Goal: Navigation & Orientation: Understand site structure

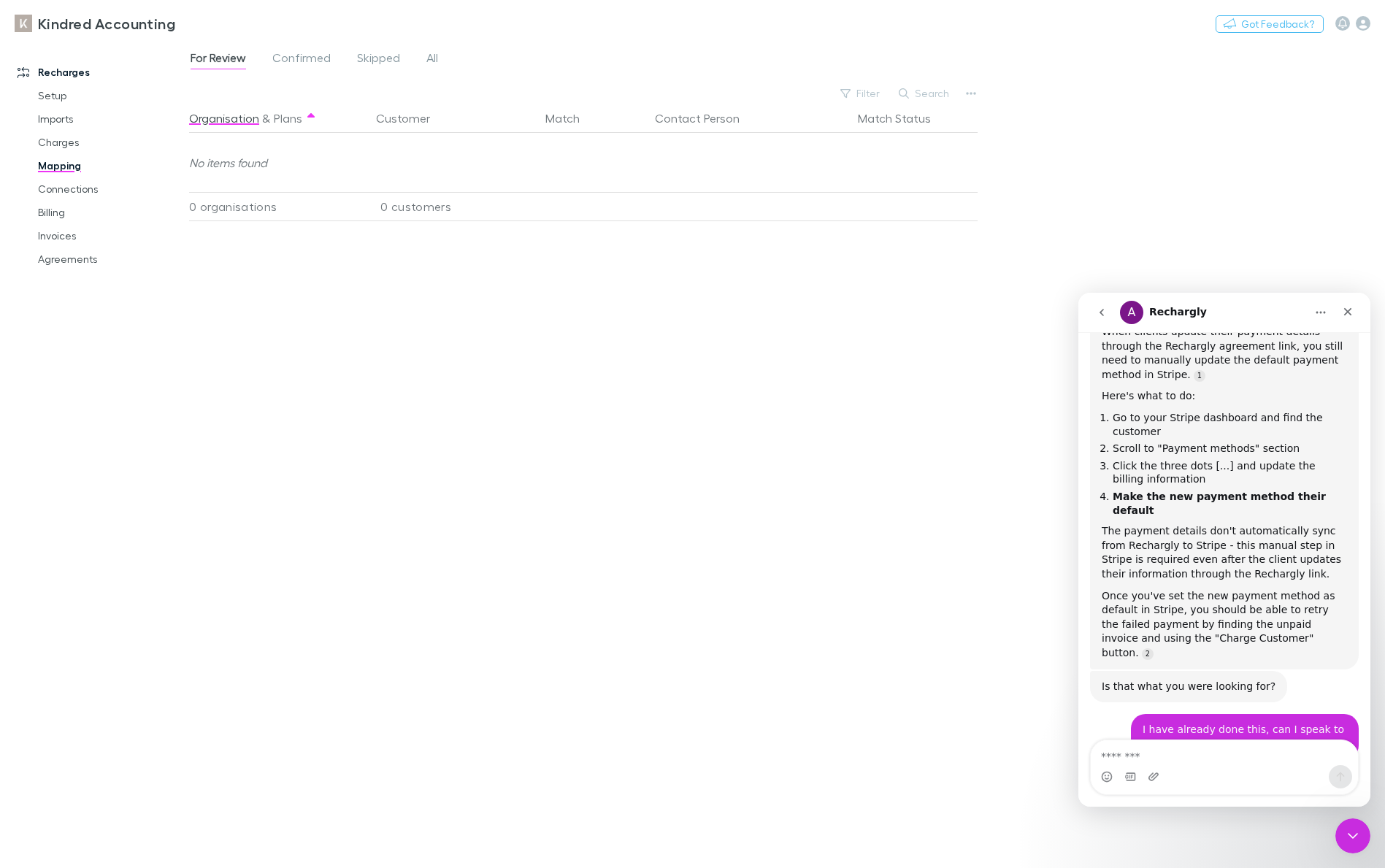
scroll to position [2383, 0]
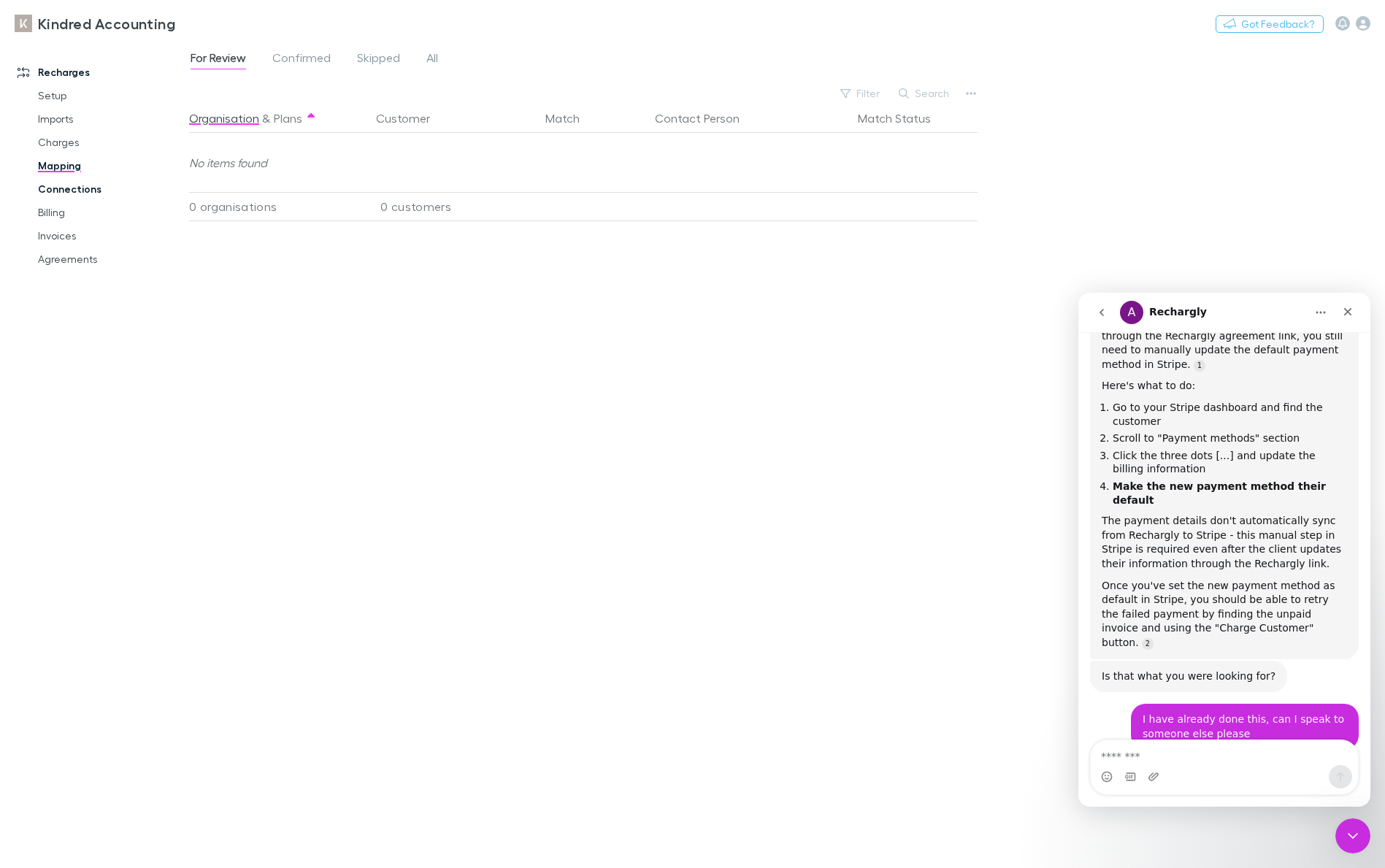
click at [60, 196] on link "Connections" at bounding box center [104, 189] width 163 height 23
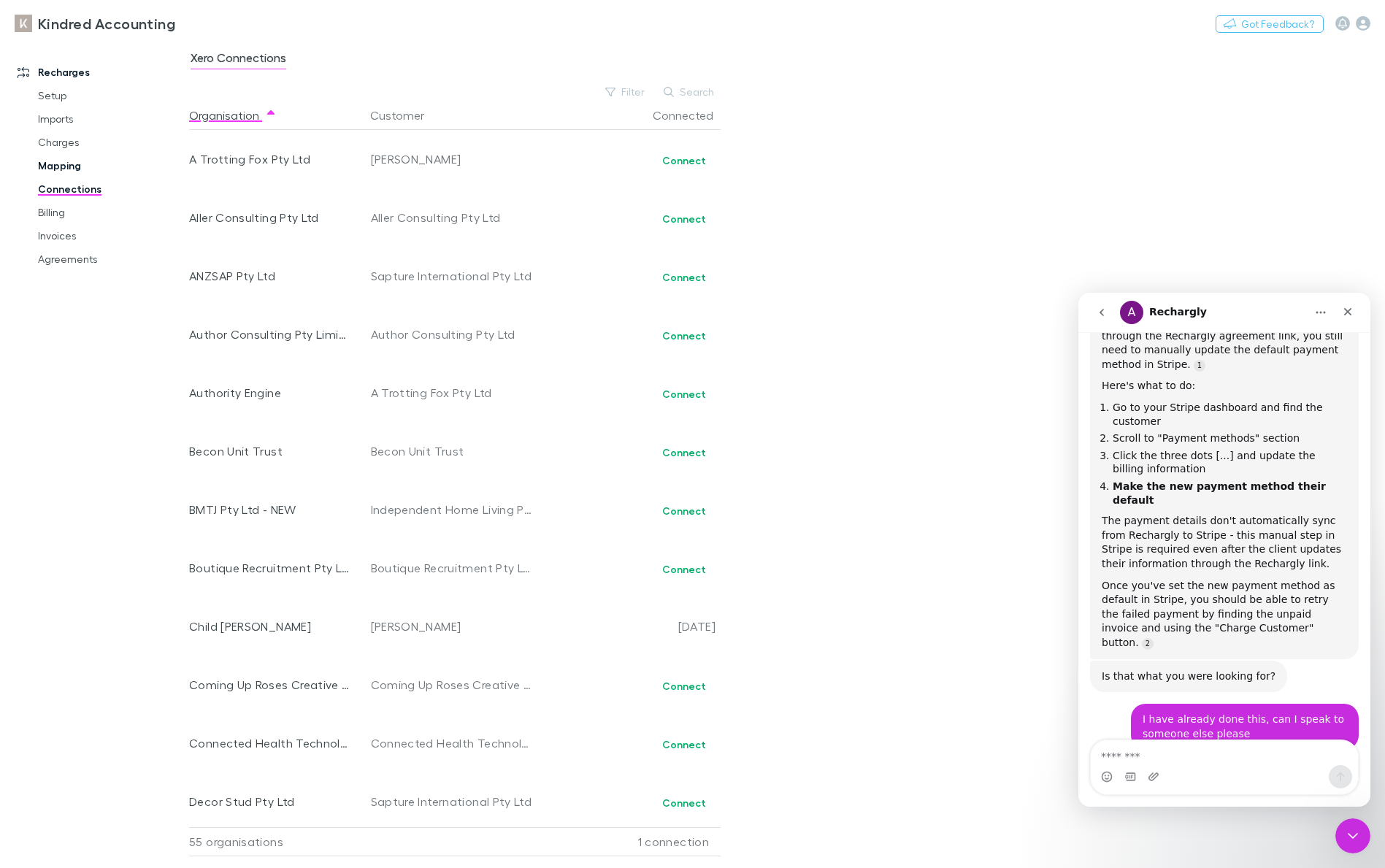
click at [67, 167] on link "Mapping" at bounding box center [104, 165] width 163 height 23
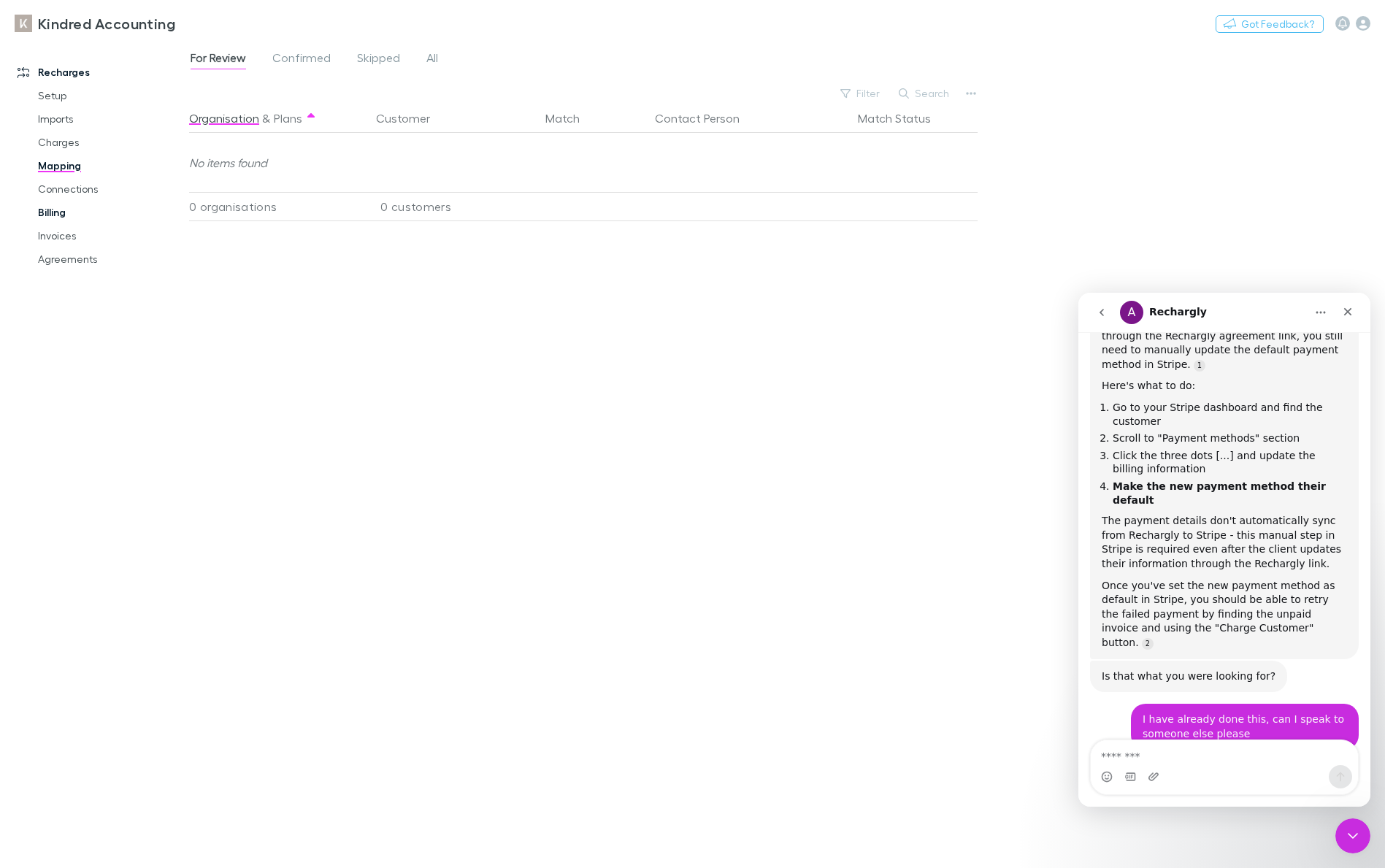
click at [45, 214] on link "Billing" at bounding box center [104, 212] width 163 height 23
click at [57, 172] on link "Mapping" at bounding box center [104, 165] width 163 height 23
click at [73, 239] on link "Invoices" at bounding box center [104, 235] width 163 height 23
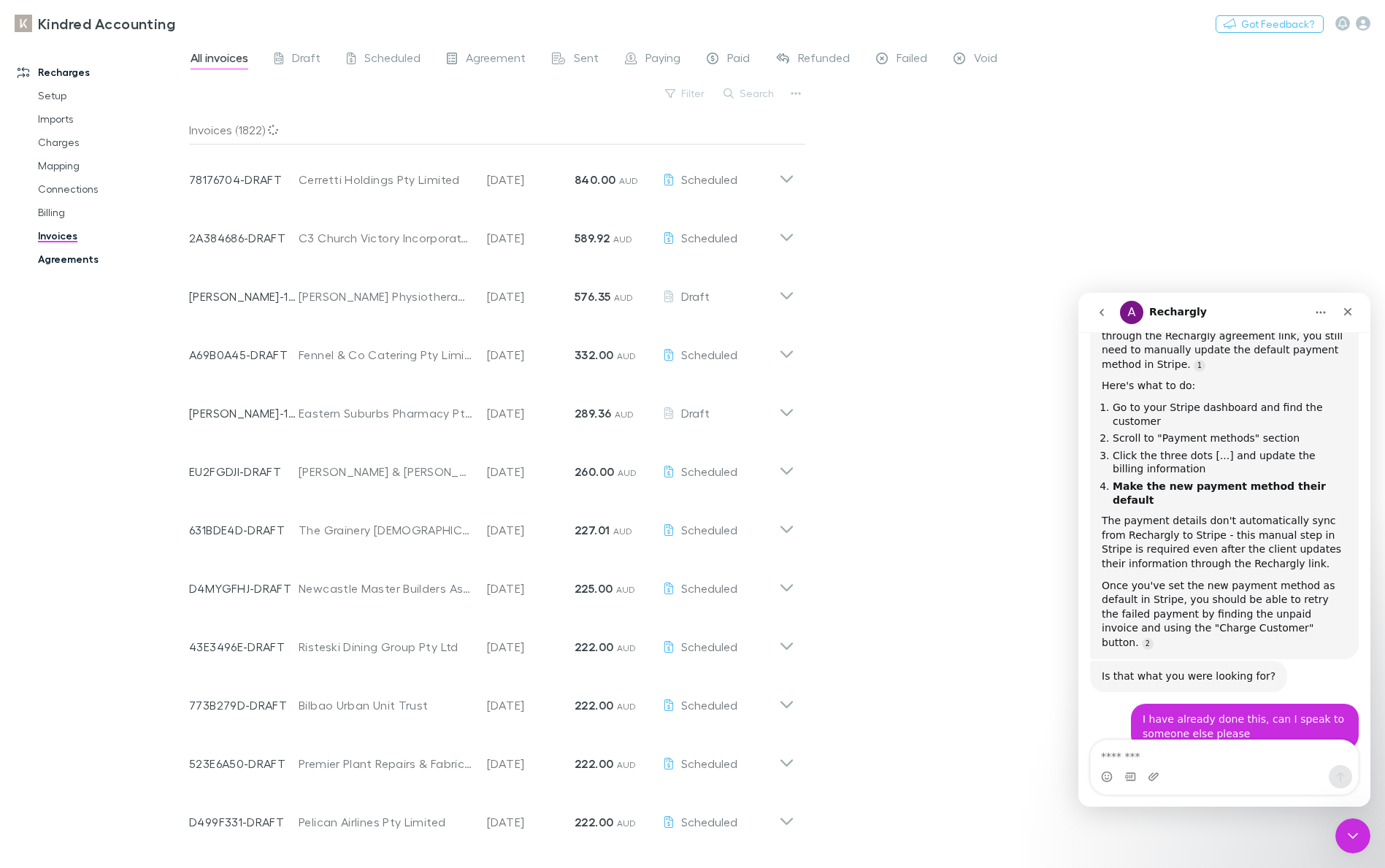
click at [44, 265] on link "Agreements" at bounding box center [104, 259] width 163 height 23
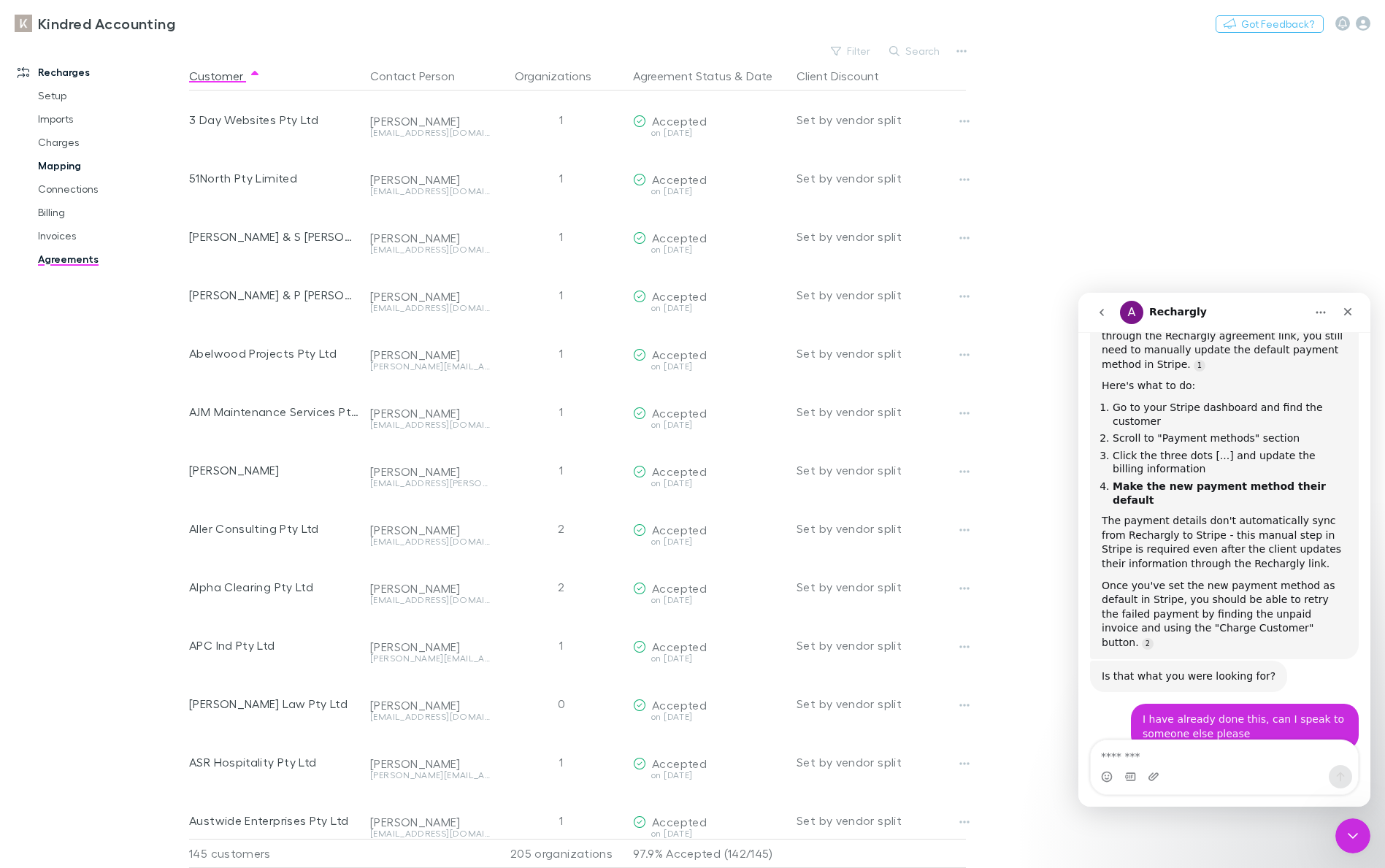
click at [67, 153] on div "Setup Imports Charges Mapping Connections Billing Invoices Agreements" at bounding box center [104, 177] width 163 height 187
click at [72, 163] on link "Mapping" at bounding box center [104, 165] width 163 height 23
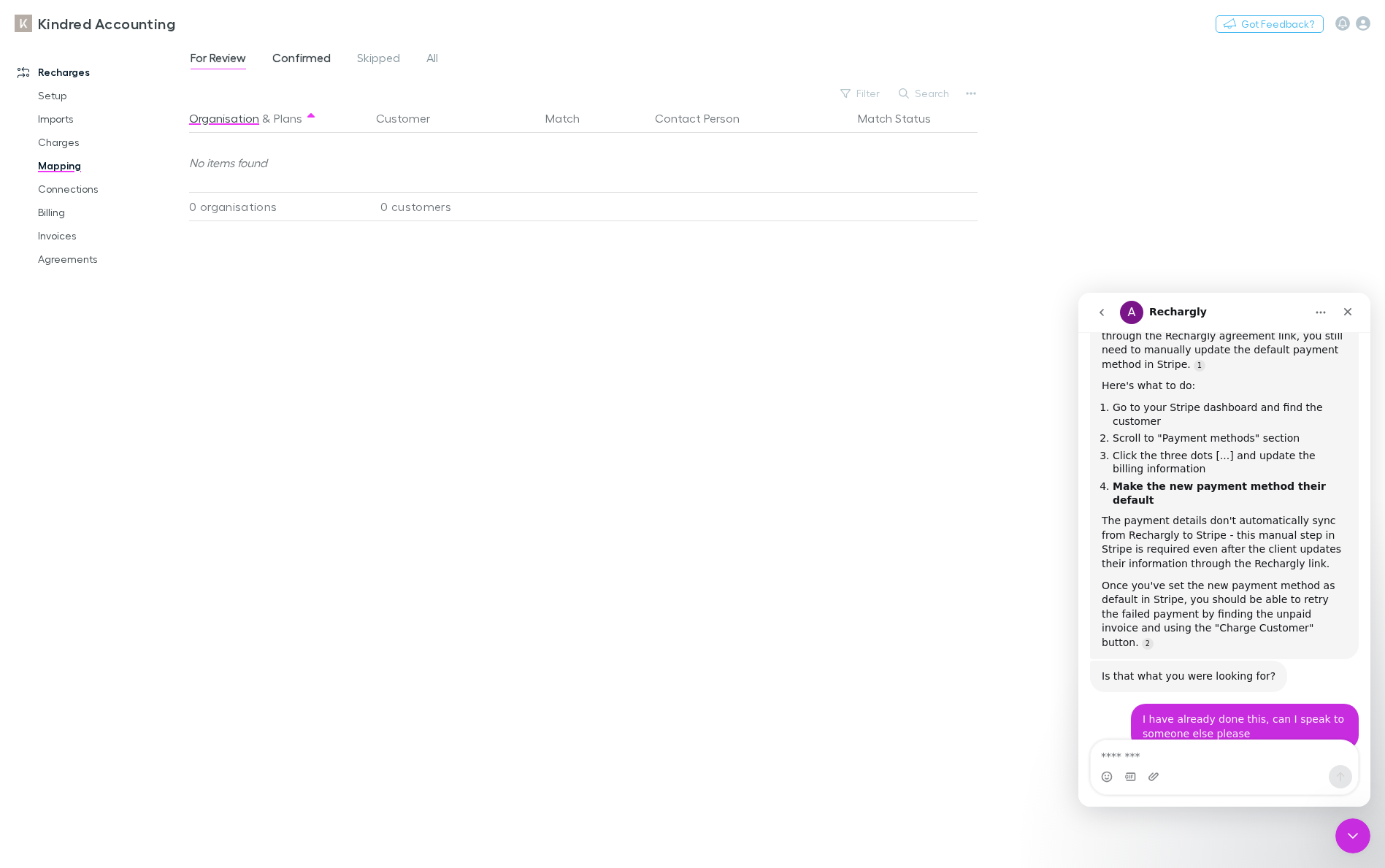
click at [280, 63] on span "Confirmed" at bounding box center [302, 60] width 58 height 19
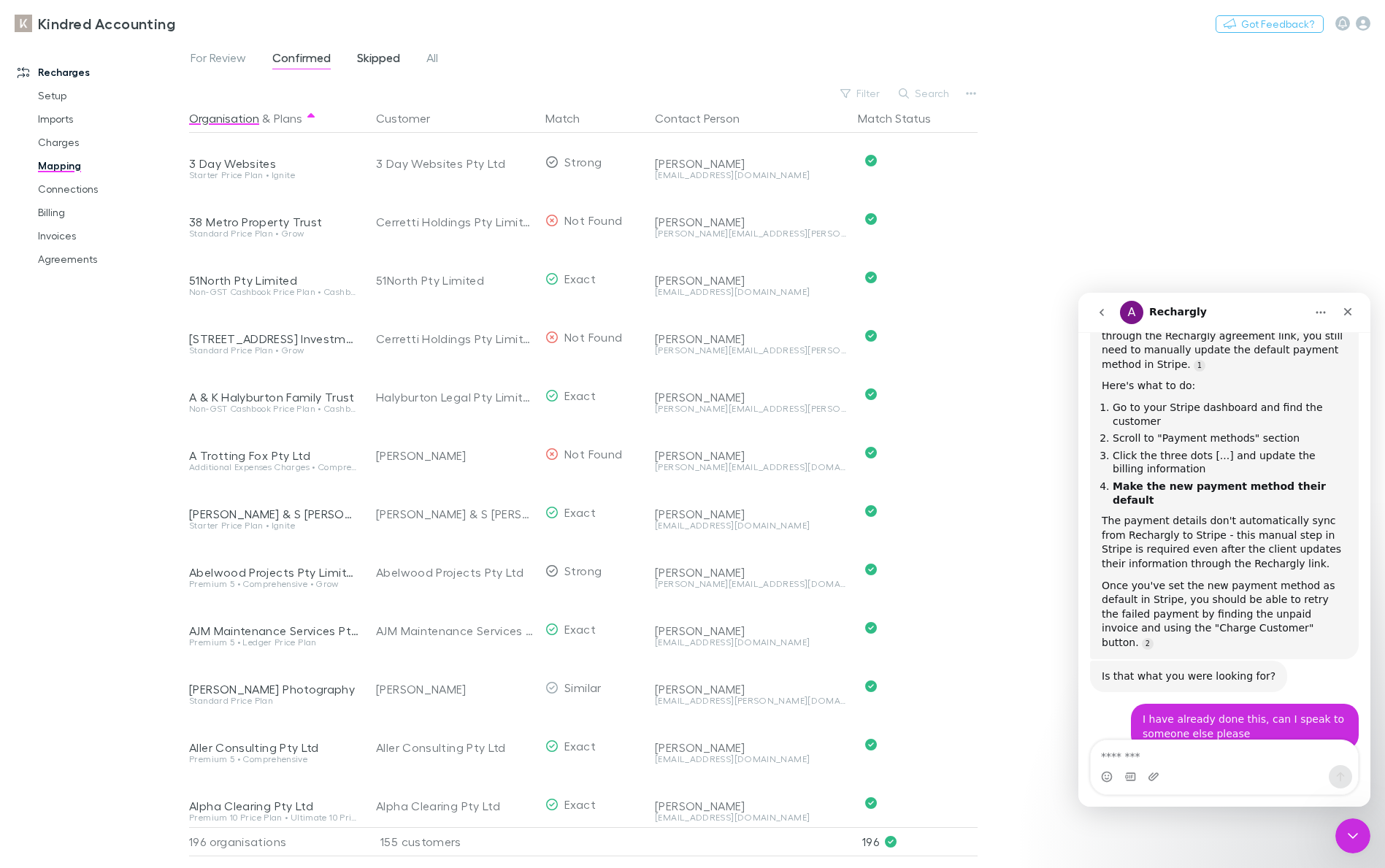
click at [386, 58] on span "Skipped" at bounding box center [379, 60] width 43 height 19
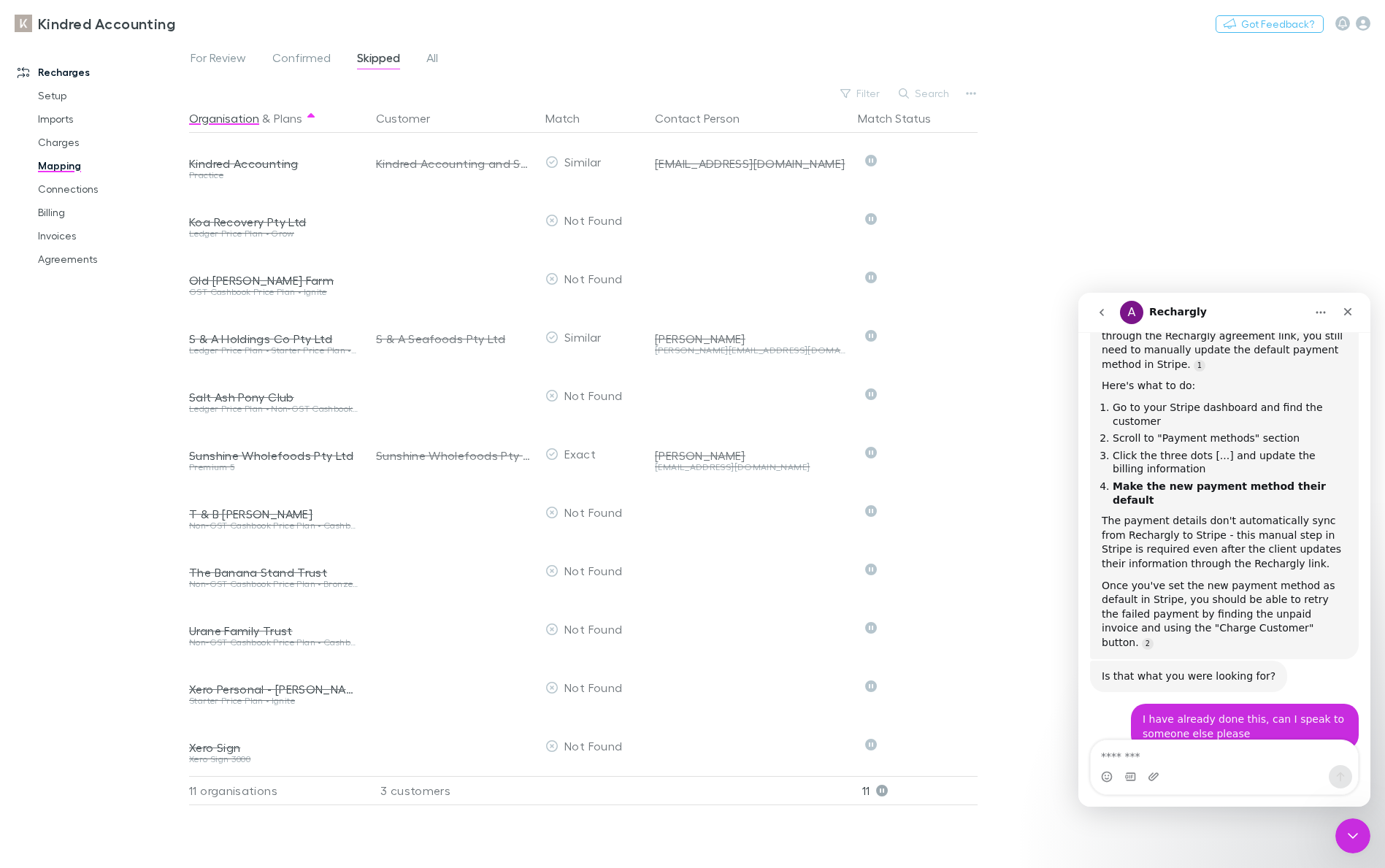
click at [249, 54] on div "For Review Confirmed Skipped All" at bounding box center [320, 59] width 262 height 23
click at [171, 78] on link "Recharges" at bounding box center [94, 72] width 183 height 23
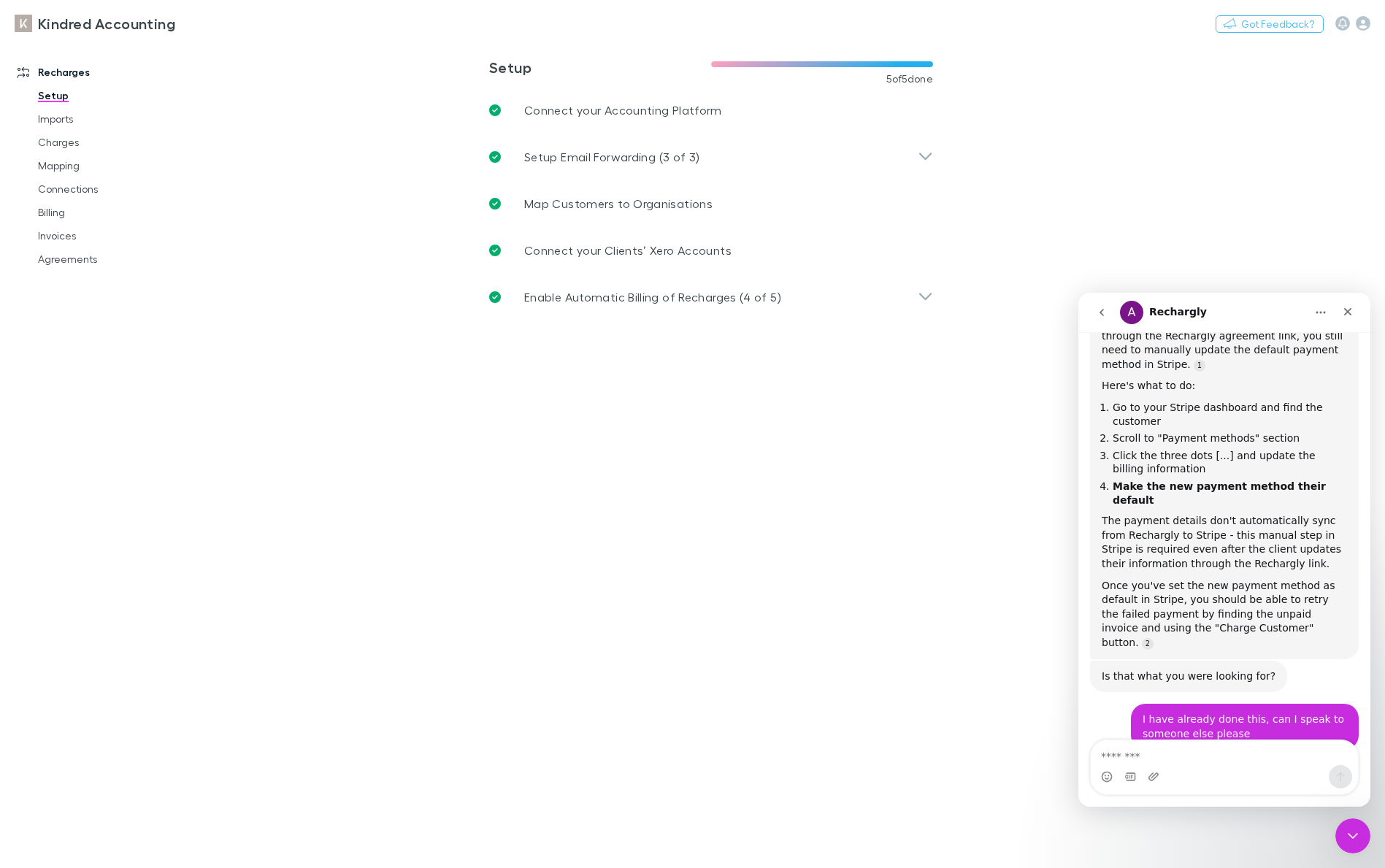
click at [233, 62] on main "**********" at bounding box center [787, 455] width 1196 height 827
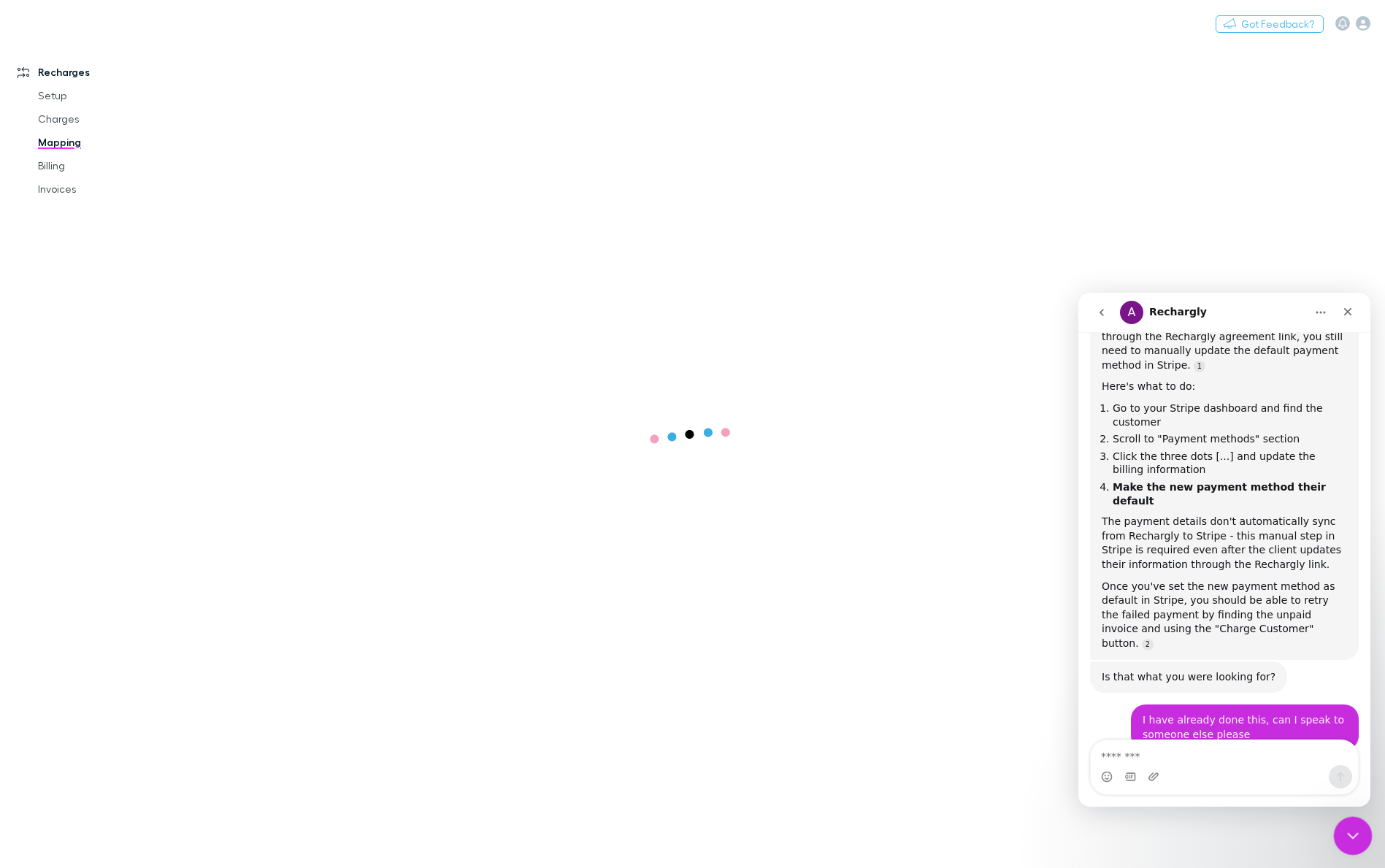
scroll to position [2383, 0]
